Goal: Check status: Check status

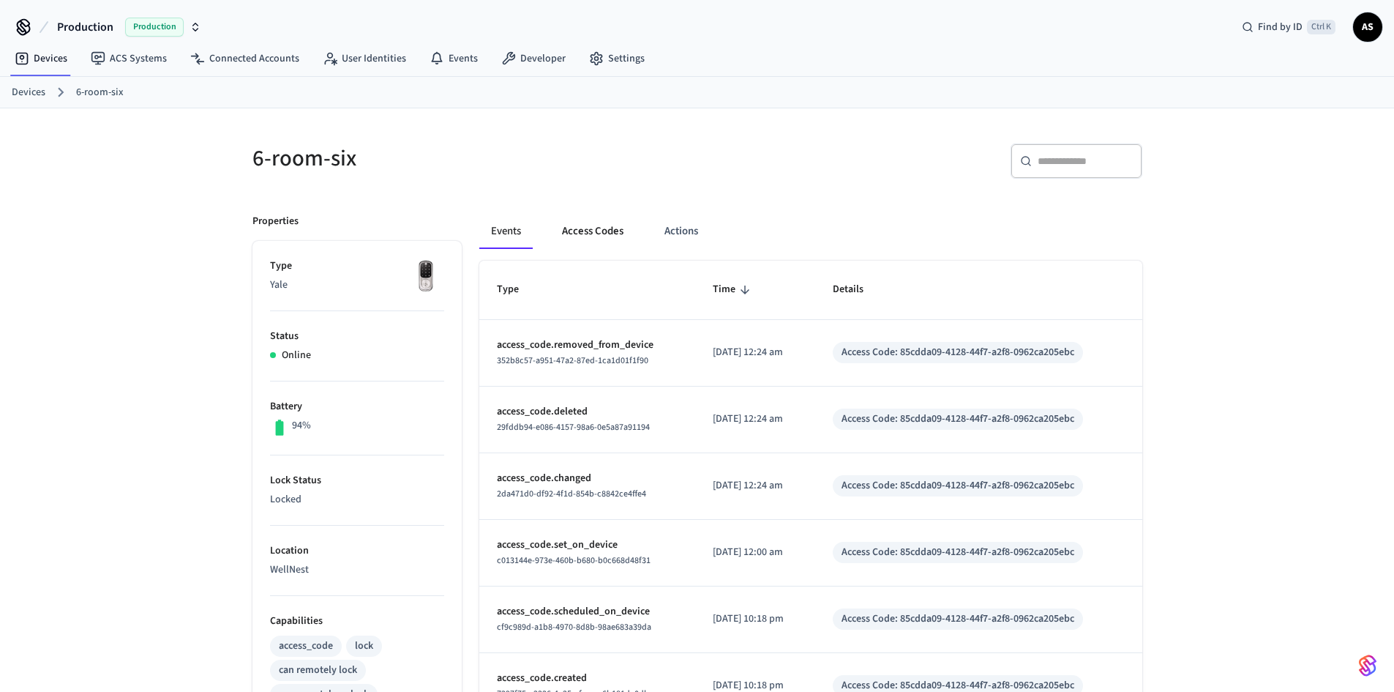
click at [582, 236] on button "Access Codes" at bounding box center [592, 231] width 85 height 35
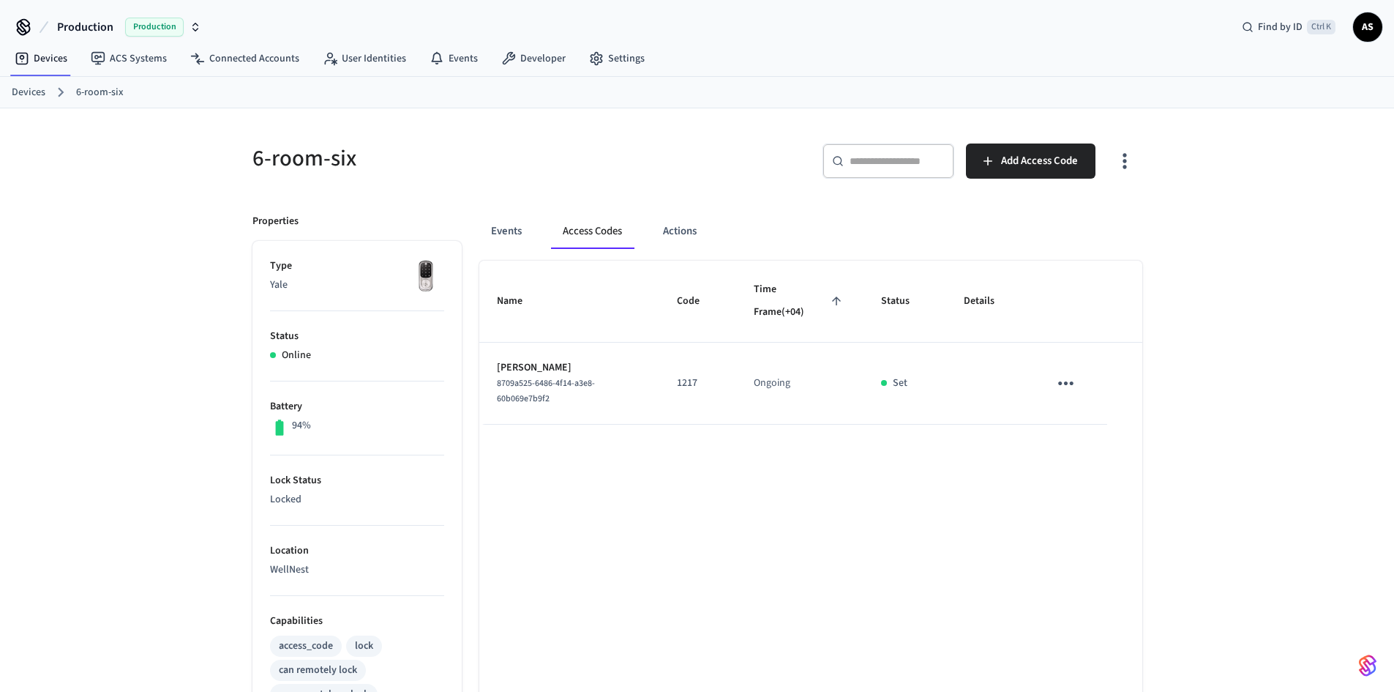
click at [23, 94] on link "Devices" at bounding box center [29, 92] width 34 height 15
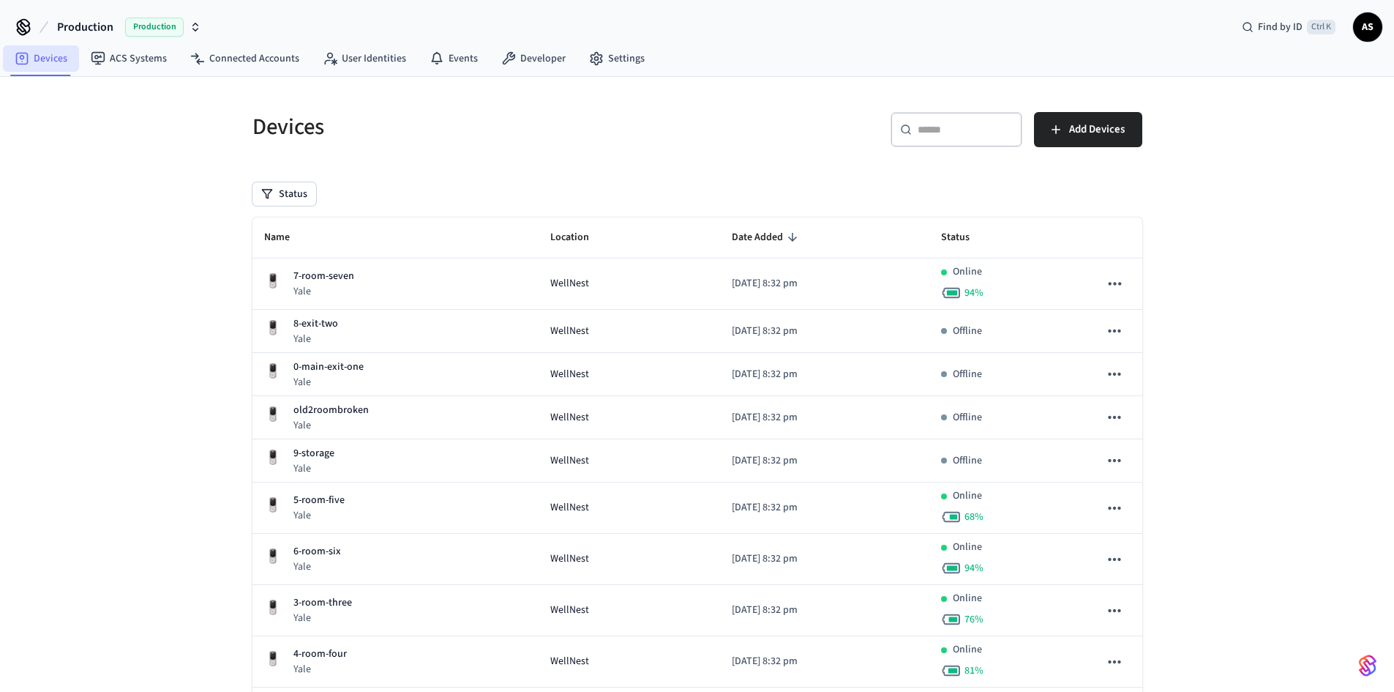
click at [53, 70] on link "Devices" at bounding box center [41, 58] width 76 height 26
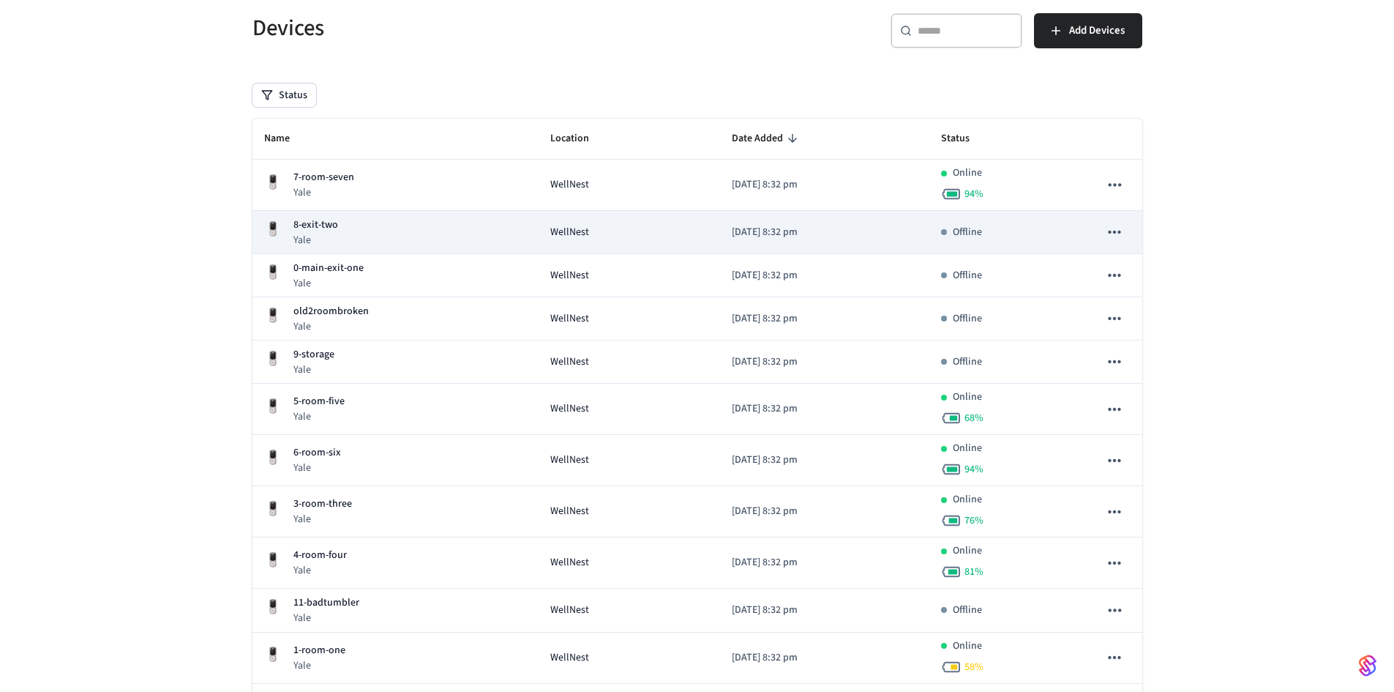
scroll to position [233, 0]
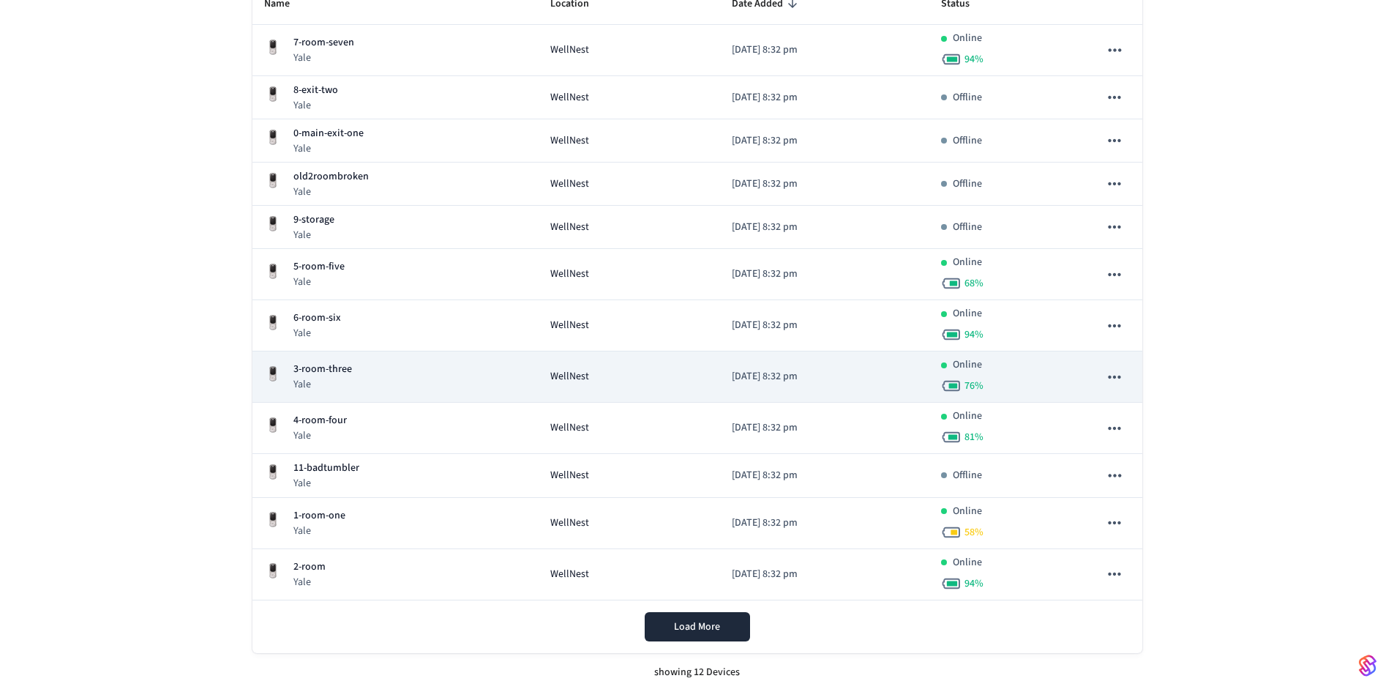
click at [356, 370] on div "3-room-three Yale" at bounding box center [395, 376] width 263 height 30
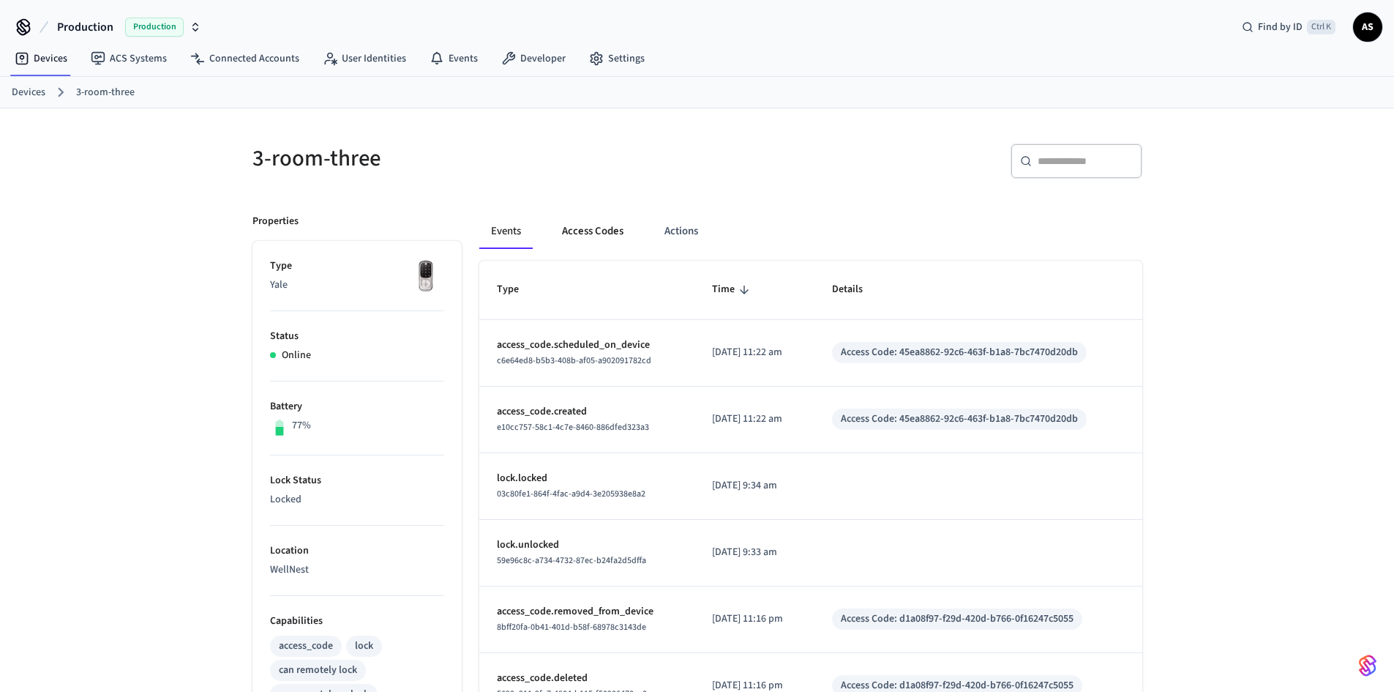
click at [585, 228] on button "Access Codes" at bounding box center [592, 231] width 85 height 35
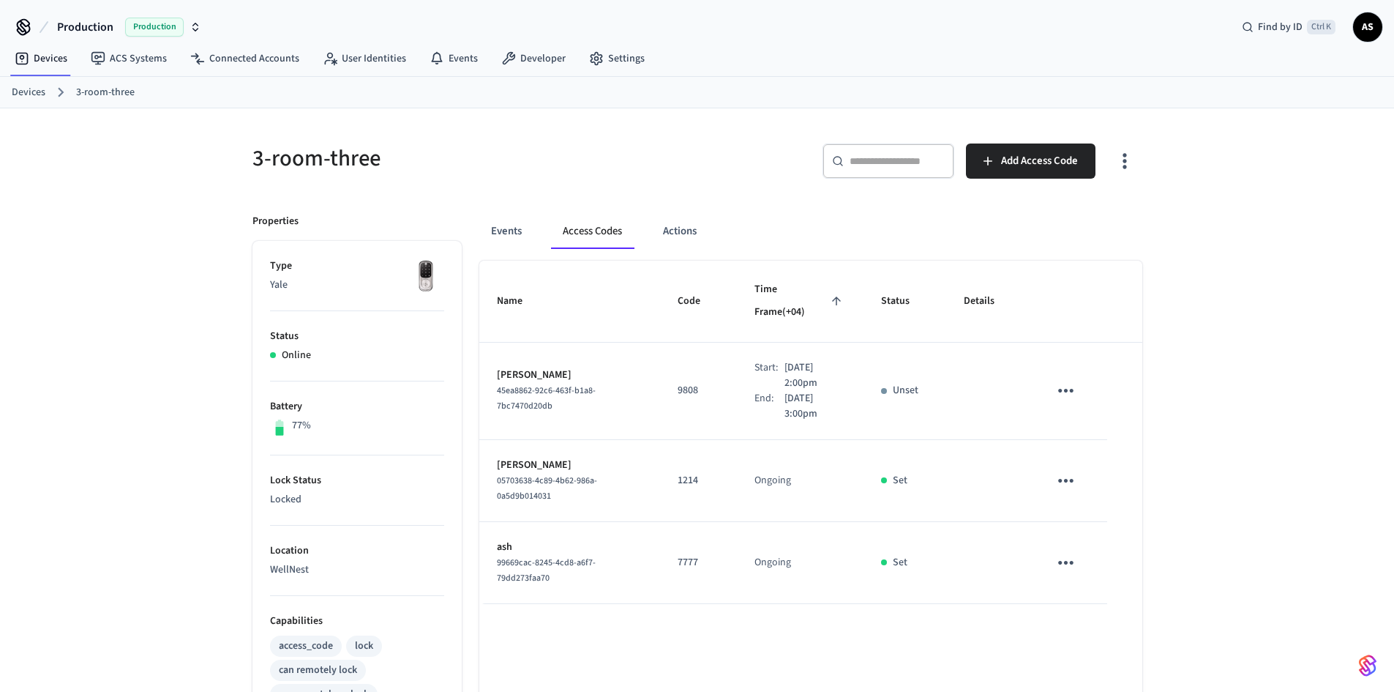
drag, startPoint x: 745, startPoint y: 344, endPoint x: 809, endPoint y: 386, distance: 76.1
click at [808, 387] on div "Start: [DATE] 2:00pm End: [DATE] 3:00pm" at bounding box center [799, 390] width 91 height 61
